Goal: Task Accomplishment & Management: Use online tool/utility

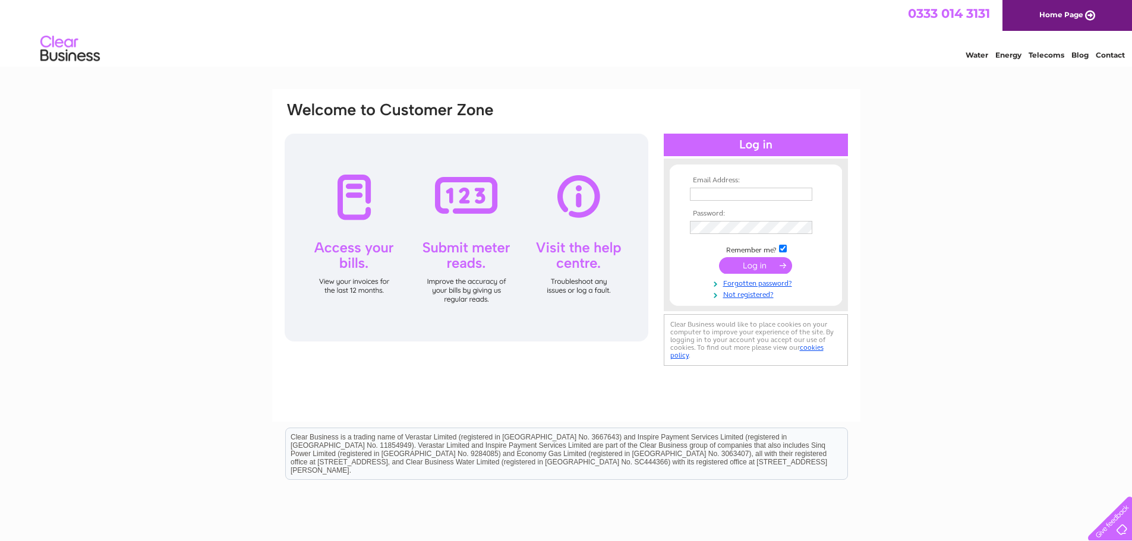
type input "straightline10@yahoo.co.uk"
click at [761, 264] on input "submit" at bounding box center [755, 265] width 73 height 17
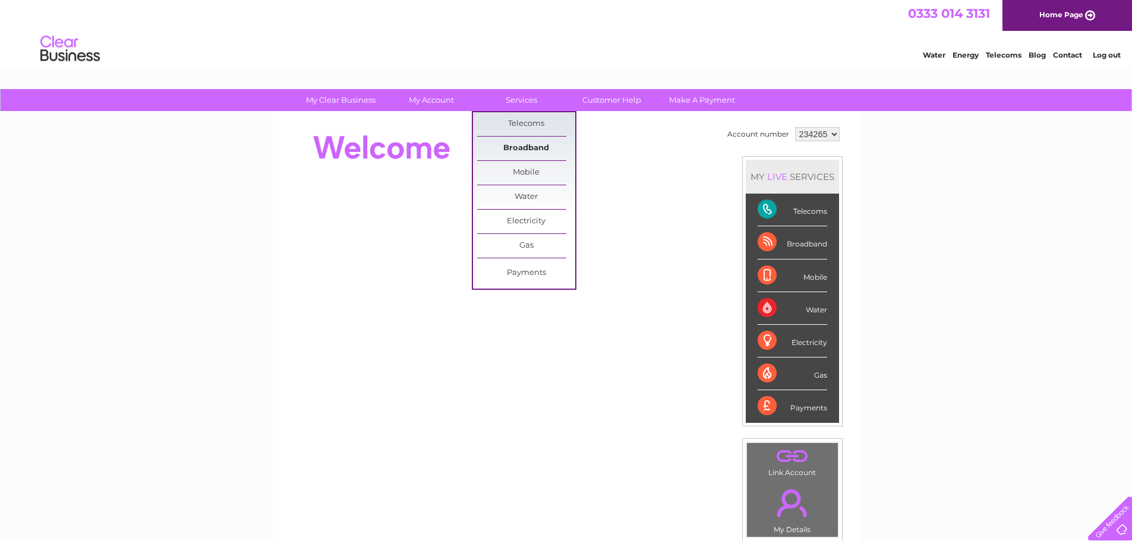
click at [518, 144] on link "Broadband" at bounding box center [526, 149] width 98 height 24
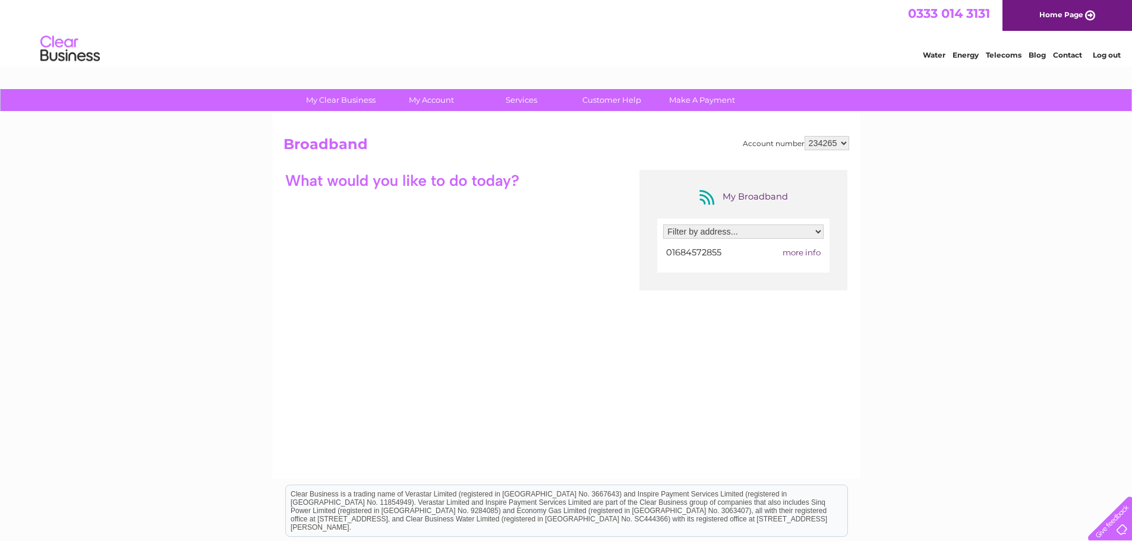
click at [749, 234] on select "Filter by address... Unit 1 Spring Lane North, Malvern, Worcestershire, WR14 1BU" at bounding box center [743, 232] width 160 height 14
click at [663, 225] on select "Filter by address... Unit 1 Spring Lane North, Malvern, Worcestershire, WR14 1BU" at bounding box center [743, 232] width 160 height 14
click at [728, 294] on div "My Broadband Filter by address... Unit 1 Spring Lane North, Malvern, Worcesters…" at bounding box center [566, 286] width 566 height 232
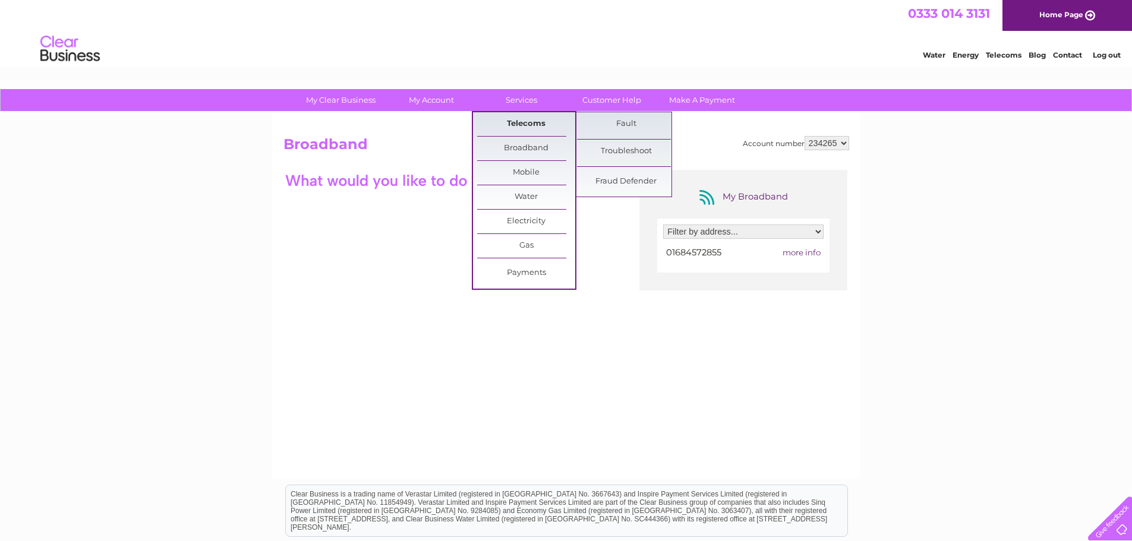
click at [526, 124] on link "Telecoms" at bounding box center [526, 124] width 98 height 24
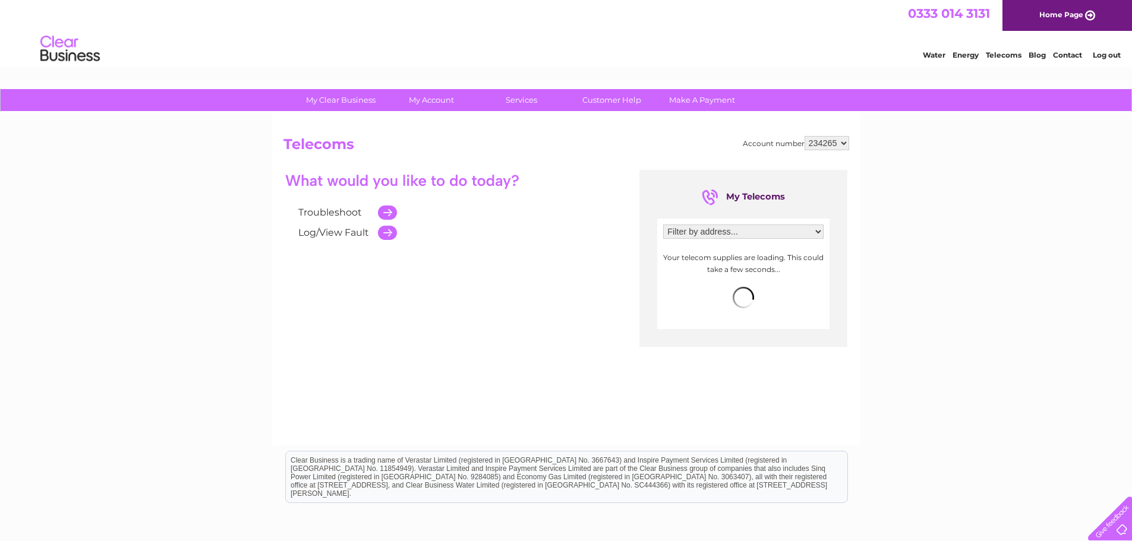
click at [681, 228] on select "Filter by address... Unit 1, Spring Lane North, Malvern, Worcestershire, WR14 1…" at bounding box center [743, 232] width 160 height 14
click at [607, 208] on div "Troubleshoot Log/View Fault" at bounding box center [452, 206] width 339 height 73
click at [796, 250] on span "more info" at bounding box center [802, 253] width 38 height 10
click at [796, 254] on span "more info" at bounding box center [802, 253] width 38 height 10
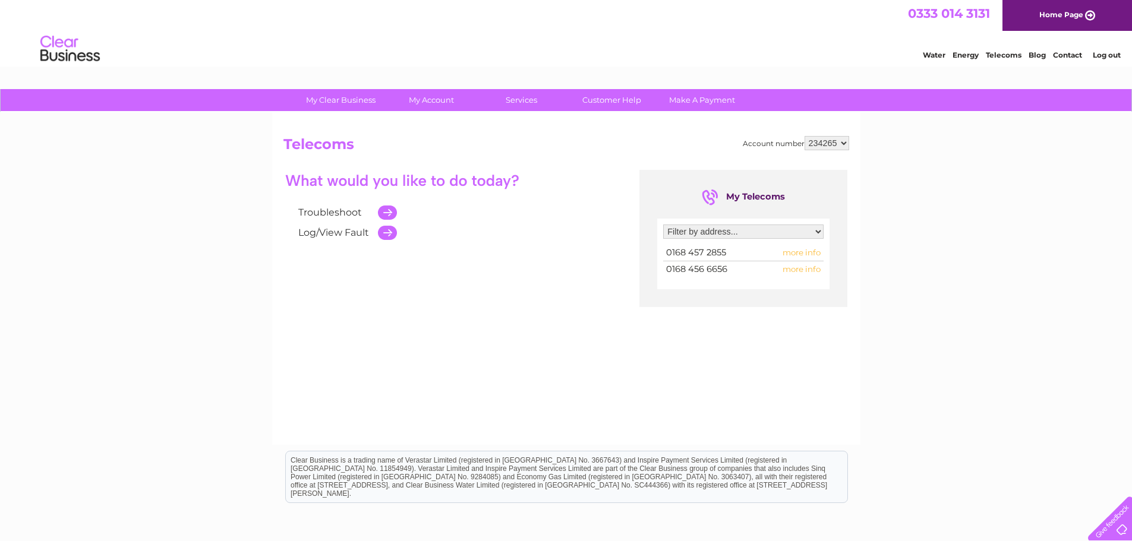
click at [387, 207] on td at bounding box center [384, 213] width 25 height 20
click at [388, 215] on td at bounding box center [384, 213] width 25 height 20
click at [490, 250] on div "Troubleshoot Log/View Fault My Telecoms Filter by address... Unit 1, Spring Lan…" at bounding box center [566, 286] width 566 height 232
click at [383, 211] on td at bounding box center [384, 213] width 25 height 20
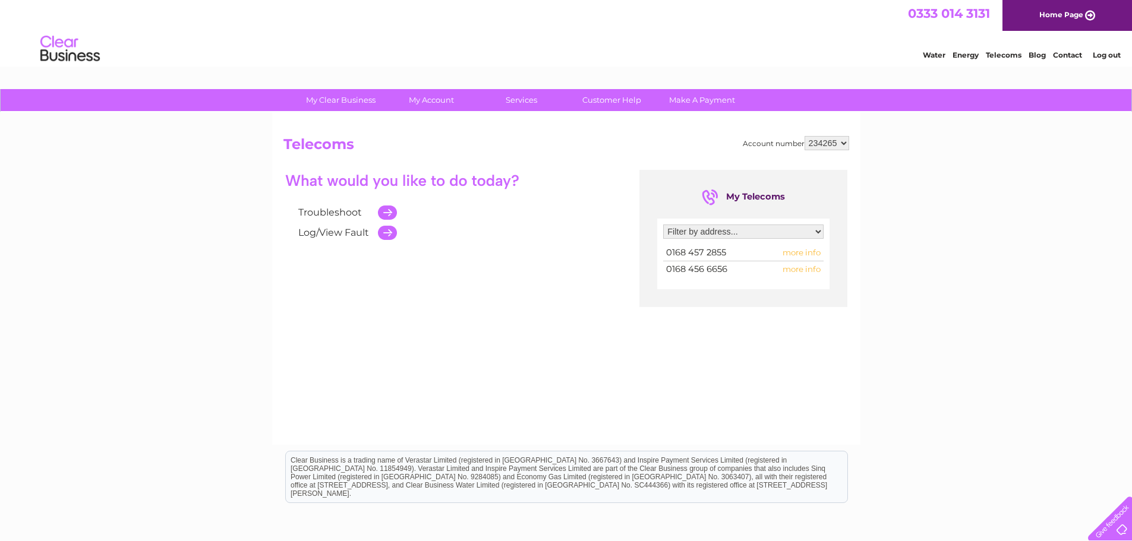
click at [387, 234] on td at bounding box center [384, 233] width 25 height 20
click at [833, 139] on select "234265" at bounding box center [827, 143] width 45 height 14
click at [832, 143] on select "234265" at bounding box center [827, 143] width 45 height 14
click at [767, 228] on select "Filter by address... Unit 1, Spring Lane North, Malvern, Worcestershire, WR14 1…" at bounding box center [743, 232] width 160 height 14
select select "889561"
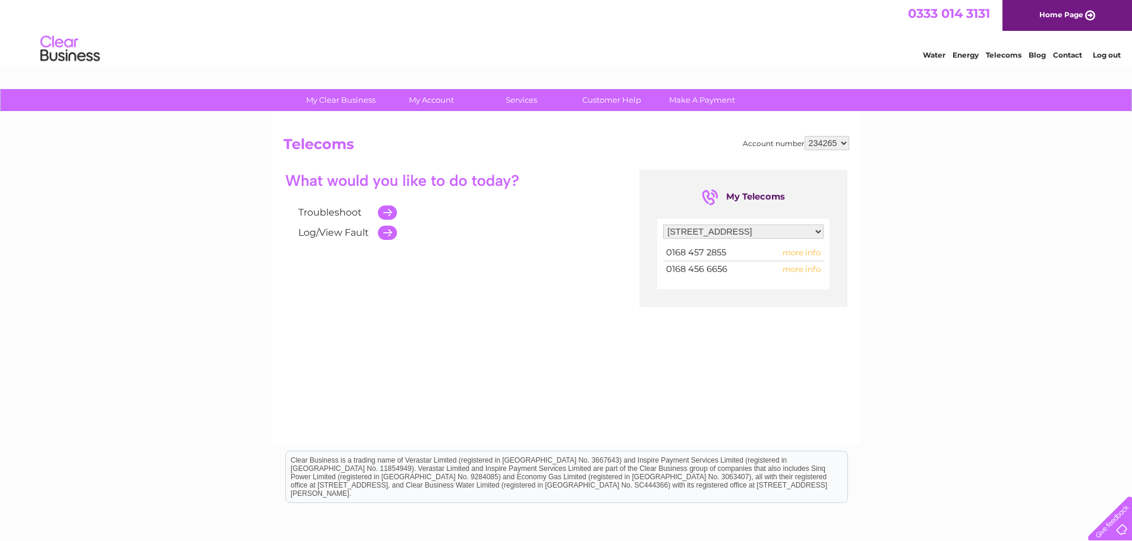
click at [663, 225] on select "Filter by address... Unit 1, Spring Lane North, Malvern, Worcestershire, WR14 1…" at bounding box center [743, 232] width 160 height 14
click at [386, 213] on td at bounding box center [384, 213] width 25 height 20
click at [795, 254] on span "more info" at bounding box center [802, 253] width 38 height 10
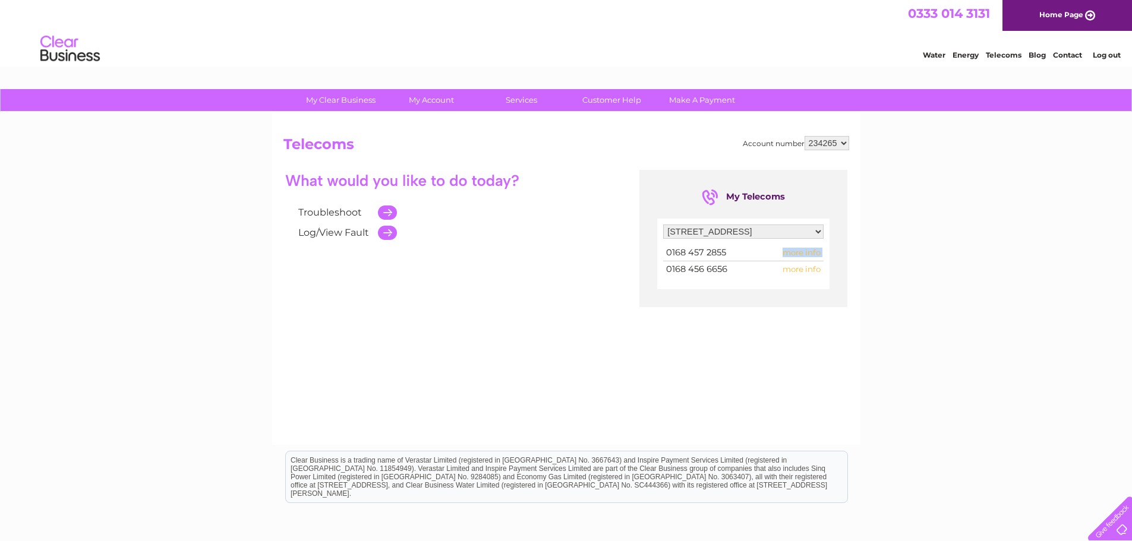
click at [795, 254] on span "more info" at bounding box center [802, 253] width 38 height 10
click at [469, 250] on div "Troubleshoot Log/View Fault My Telecoms Filter by address... Unit 1, Spring Lan…" at bounding box center [566, 286] width 566 height 232
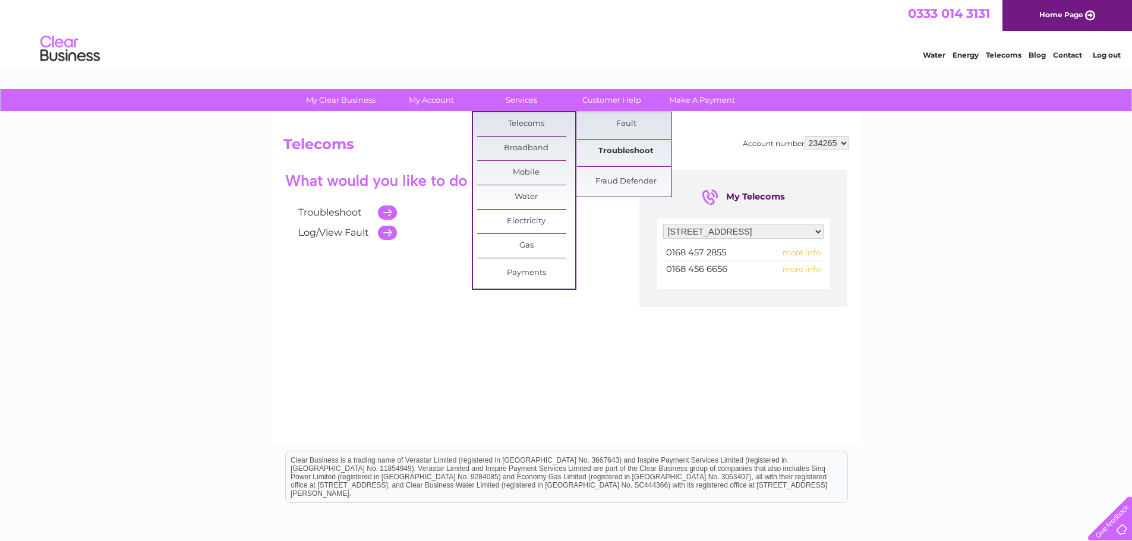
click at [625, 153] on link "Troubleshoot" at bounding box center [626, 152] width 98 height 24
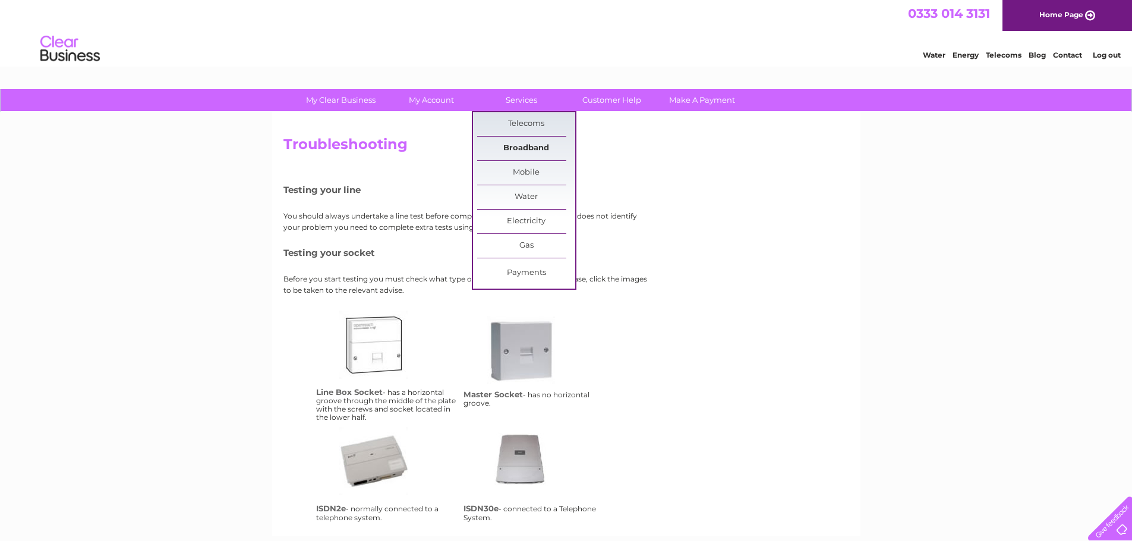
click at [513, 150] on link "Broadband" at bounding box center [526, 149] width 98 height 24
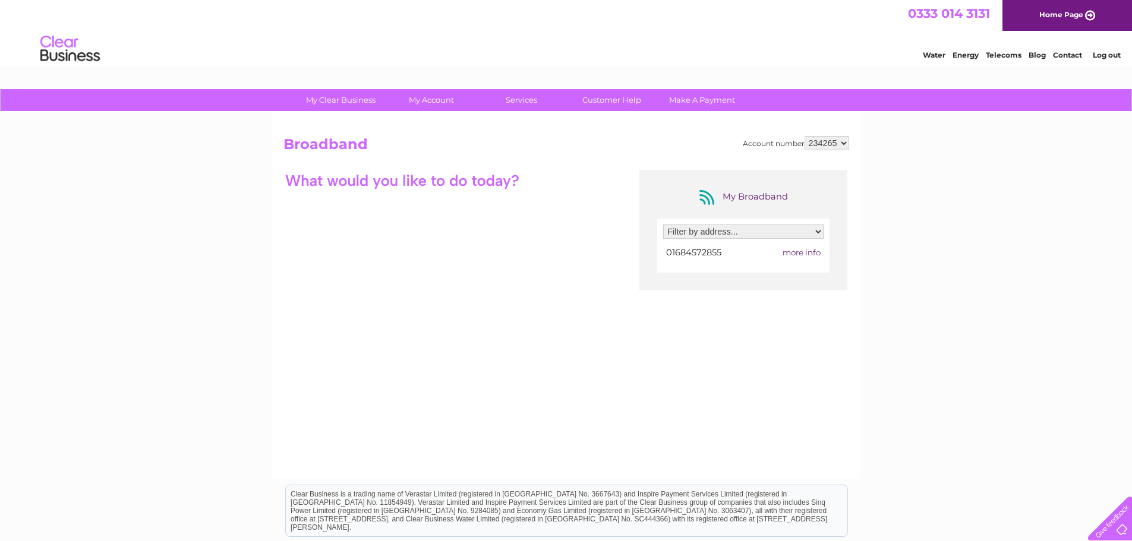
click at [714, 229] on select "Filter by address... [STREET_ADDRESS]" at bounding box center [743, 232] width 160 height 14
select select "1046343"
click at [663, 225] on select "Filter by address... [STREET_ADDRESS]" at bounding box center [743, 232] width 160 height 14
click at [808, 256] on span "more info" at bounding box center [802, 253] width 38 height 10
click at [803, 254] on span "more info" at bounding box center [802, 253] width 38 height 10
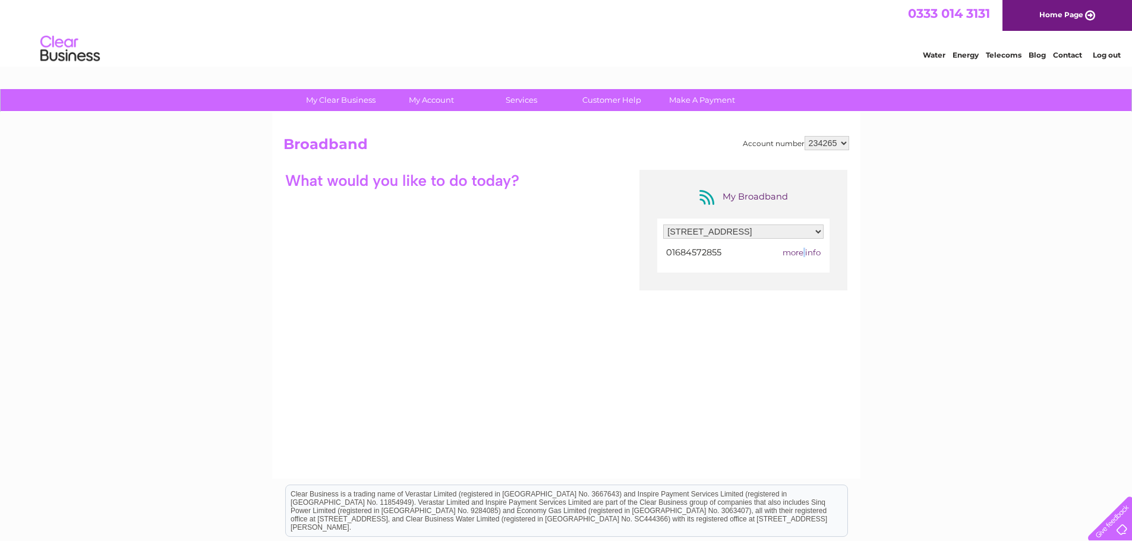
click at [803, 254] on span "more info" at bounding box center [802, 253] width 38 height 10
